Goal: Task Accomplishment & Management: Manage account settings

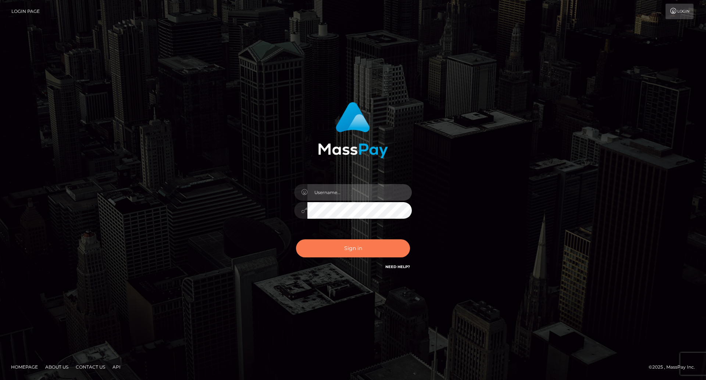
type input "Lady"
click at [359, 248] on button "Sign in" at bounding box center [353, 248] width 114 height 18
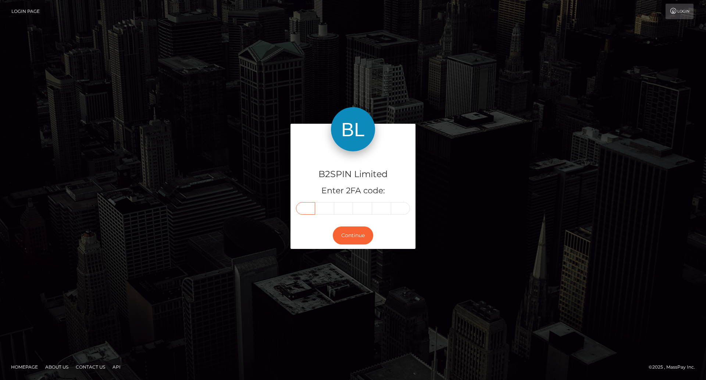
drag, startPoint x: 302, startPoint y: 210, endPoint x: 424, endPoint y: 222, distance: 123.5
click at [302, 210] on input "text" at bounding box center [305, 208] width 19 height 13
type input "8"
type input "5"
type input "1"
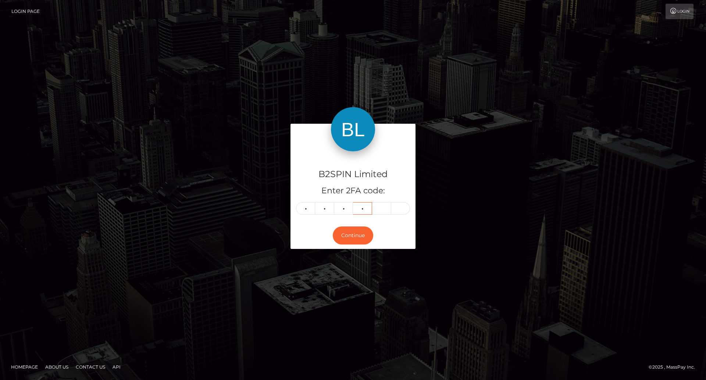
type input "7"
type input "1"
type input "3"
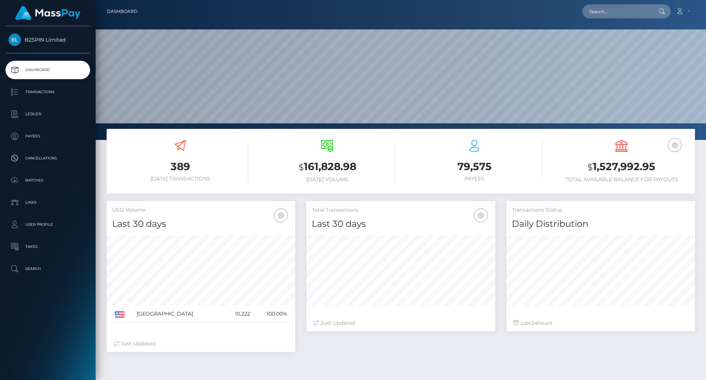
scroll to position [131, 189]
drag, startPoint x: 656, startPoint y: 167, endPoint x: 584, endPoint y: 171, distance: 72.2
click at [584, 171] on h3 "$ 1,527,992.95" at bounding box center [622, 166] width 136 height 15
copy h3 "$ 1,527,992.95"
